Goal: Task Accomplishment & Management: Manage account settings

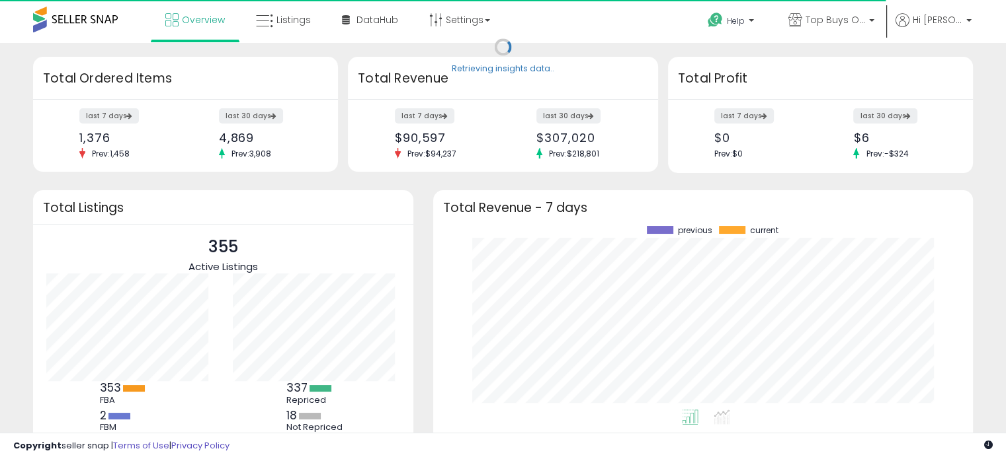
scroll to position [183, 513]
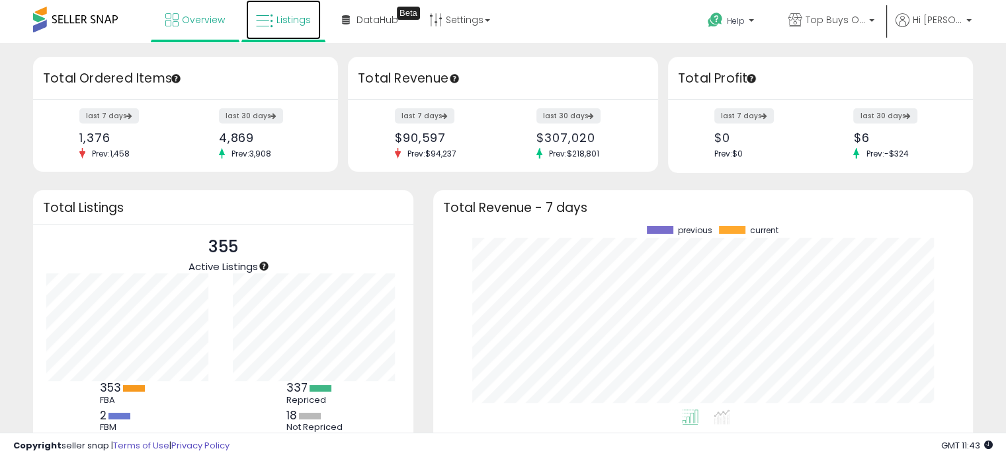
click at [272, 20] on icon at bounding box center [264, 21] width 17 height 17
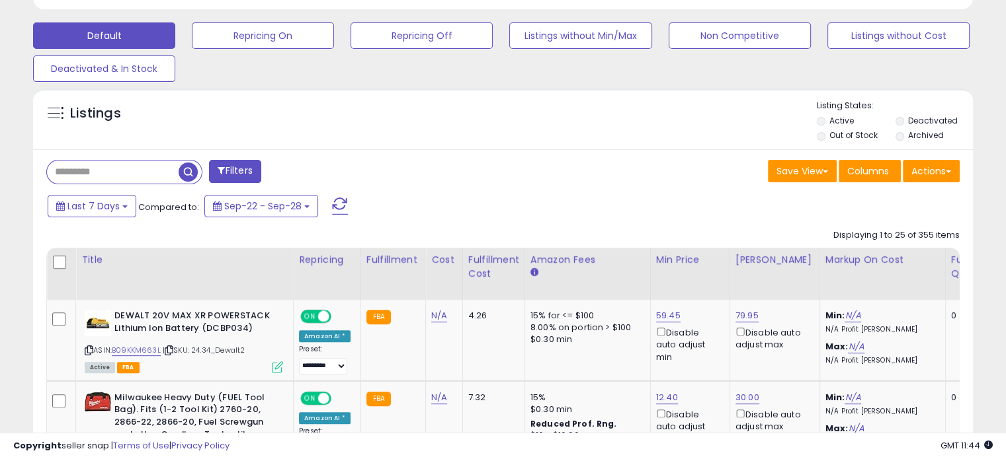
scroll to position [397, 0]
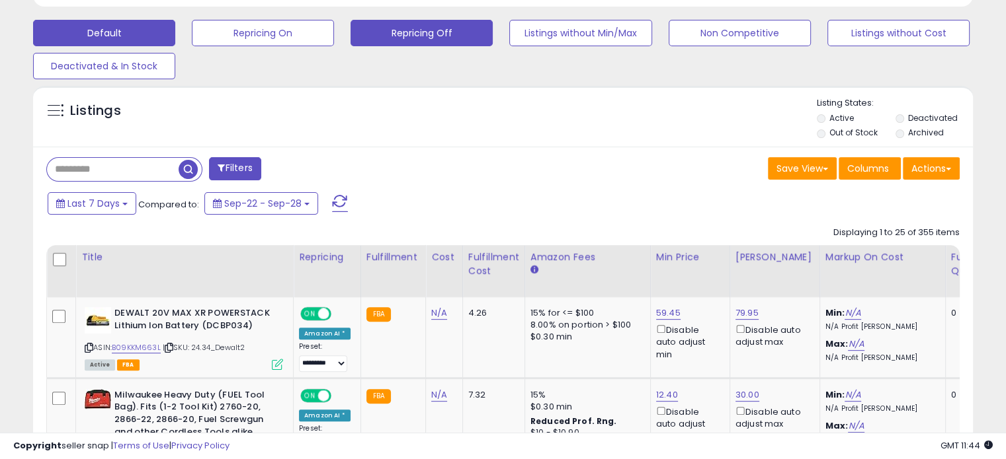
click at [424, 32] on button "Repricing Off" at bounding box center [421, 33] width 142 height 26
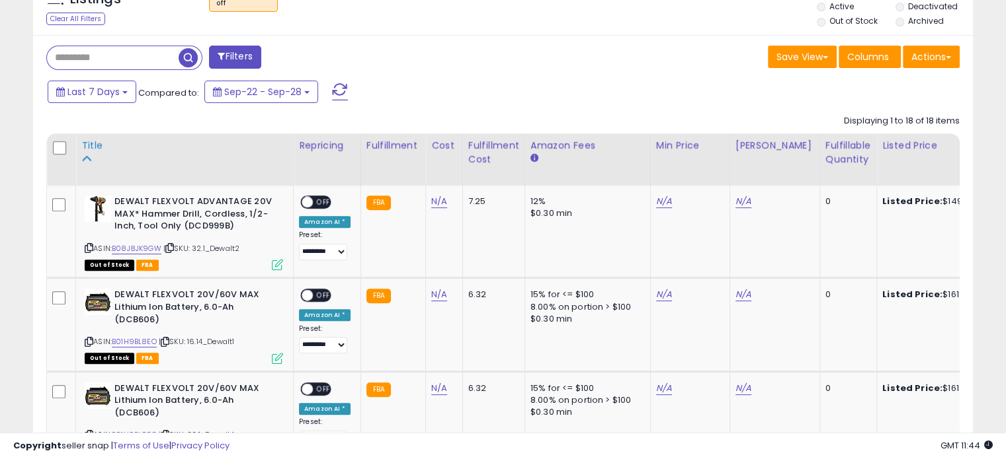
scroll to position [432, 0]
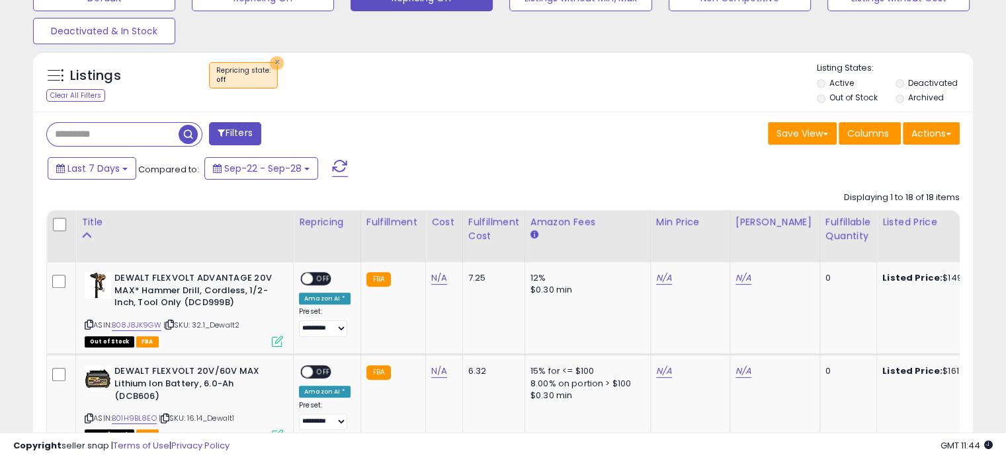
click at [275, 62] on button "×" at bounding box center [277, 63] width 14 height 14
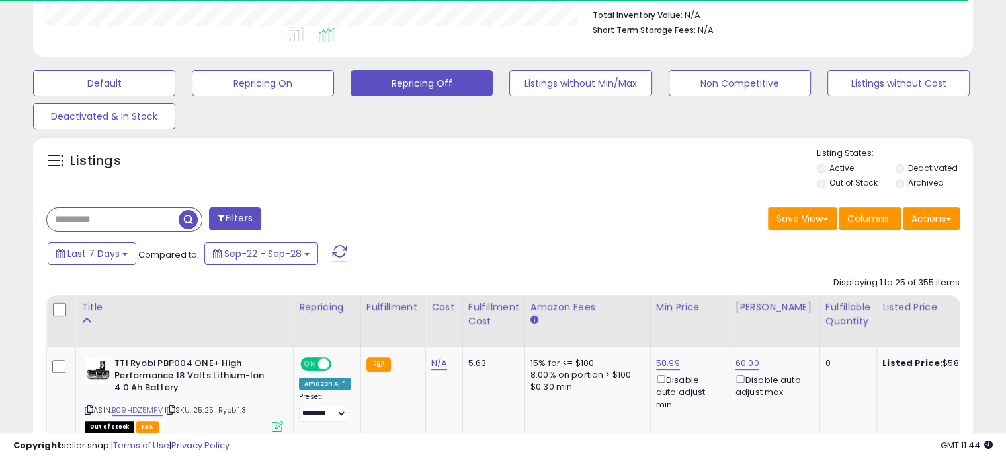
scroll to position [660819, 660545]
click at [110, 89] on button "Default" at bounding box center [104, 83] width 142 height 26
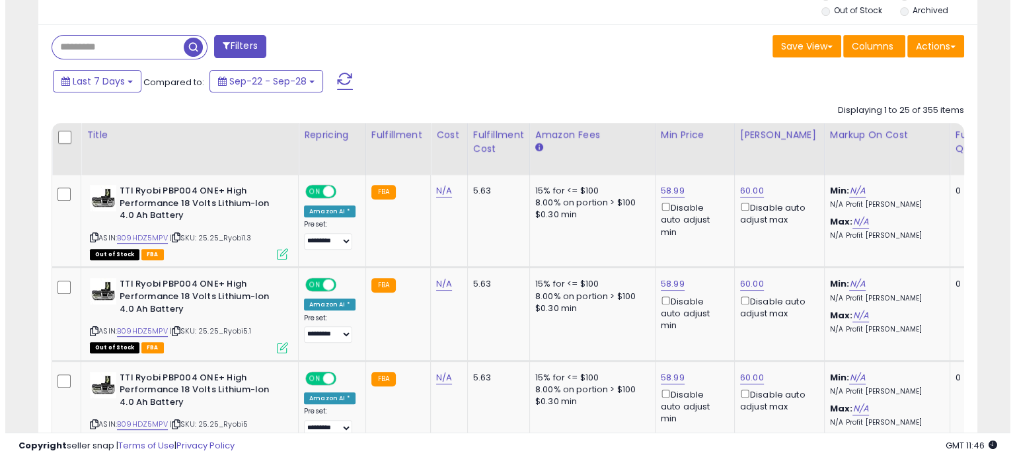
scroll to position [346, 0]
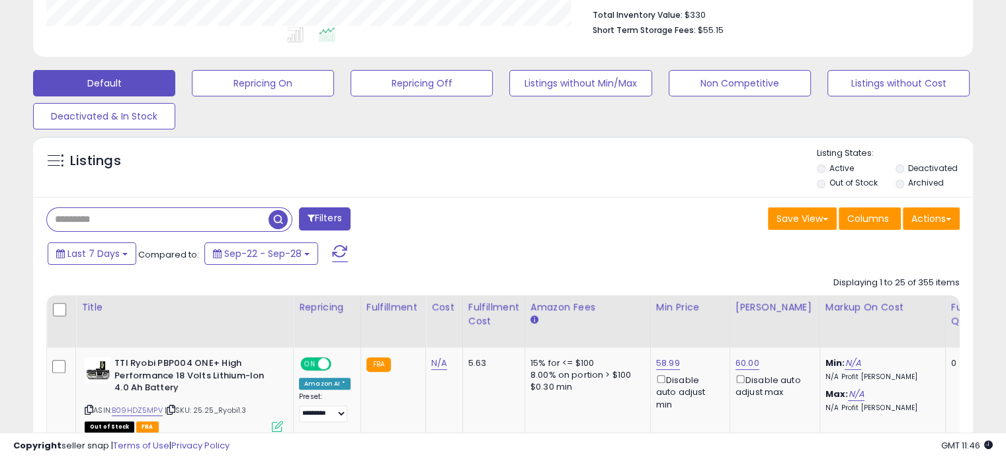
click at [107, 219] on input "text" at bounding box center [157, 219] width 221 height 23
paste input "**********"
type input "**********"
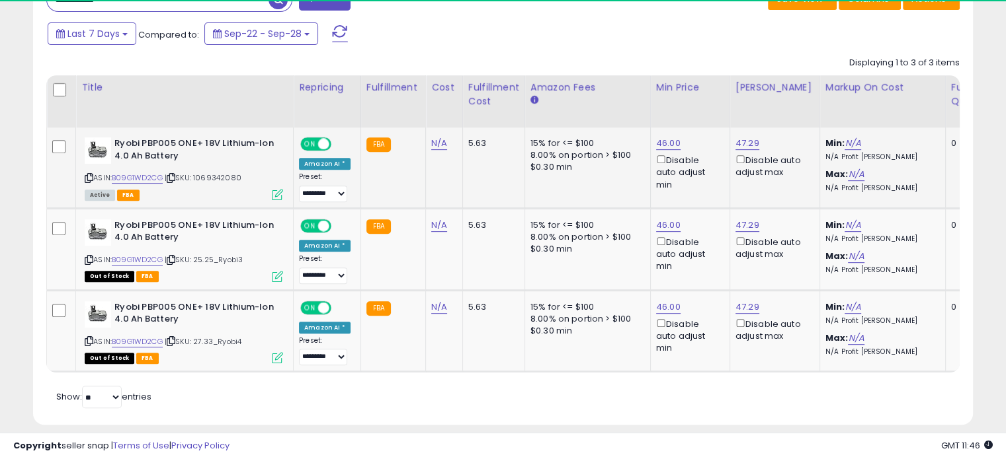
scroll to position [270, 543]
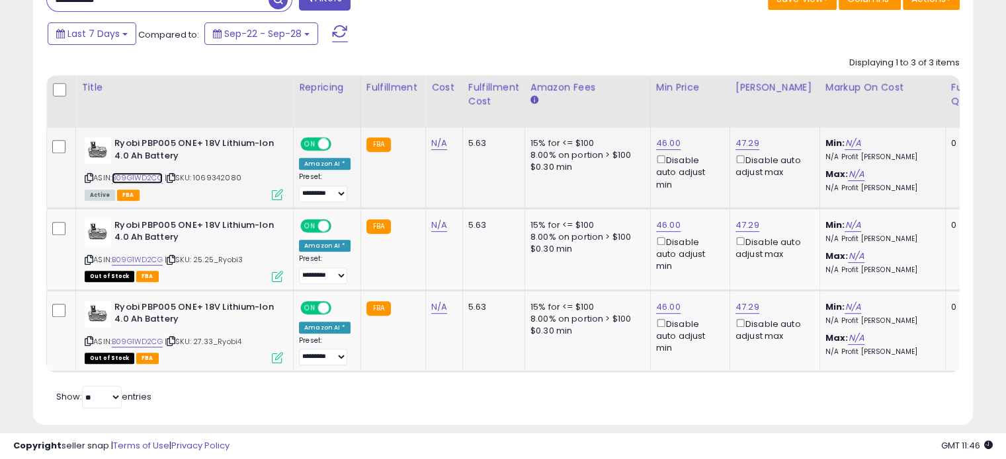
click at [149, 177] on link "B09G1WD2CG" at bounding box center [137, 178] width 51 height 11
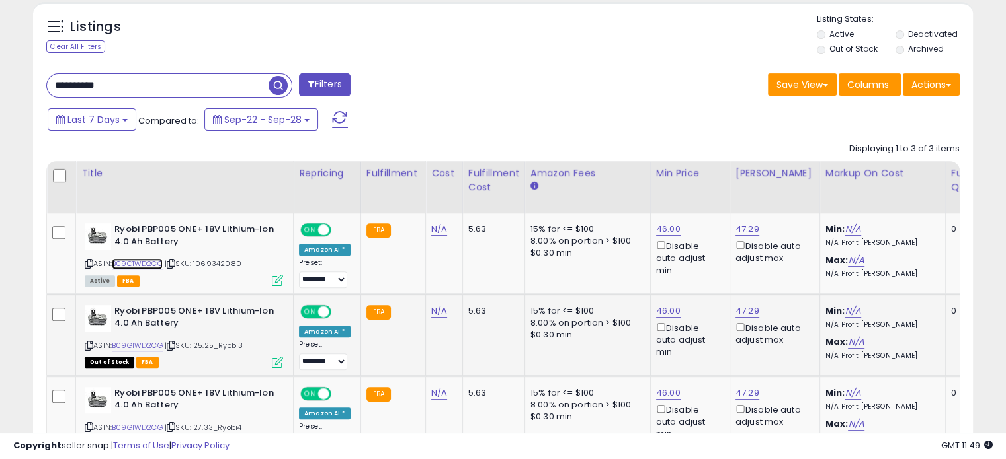
scroll to position [485, 0]
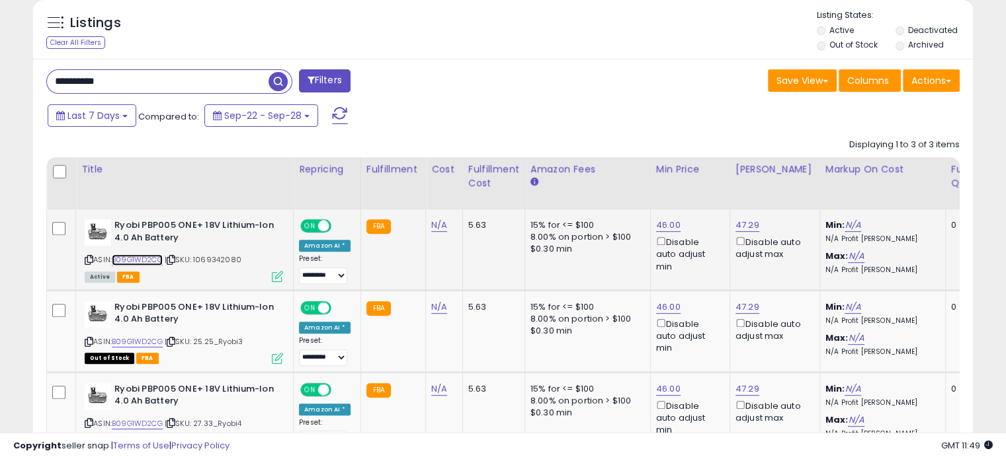
click at [153, 260] on link "B09G1WD2CG" at bounding box center [137, 260] width 51 height 11
